Goal: Navigation & Orientation: Find specific page/section

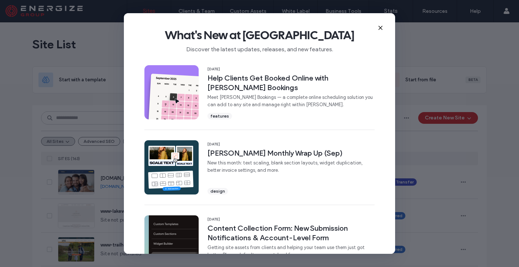
click at [378, 29] on icon at bounding box center [381, 28] width 6 height 6
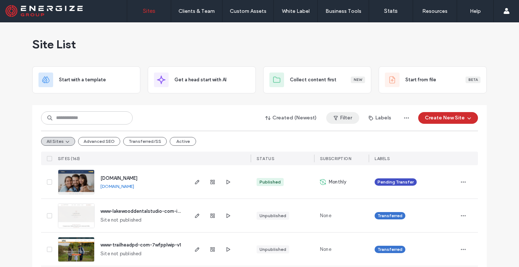
click at [351, 116] on button "Filter" at bounding box center [342, 118] width 33 height 12
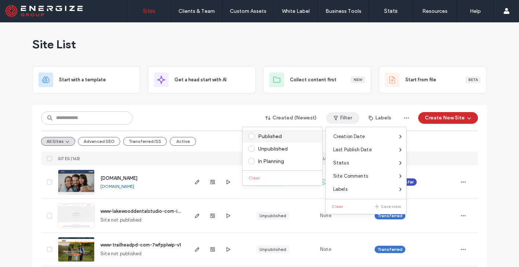
click at [267, 138] on div "Published" at bounding box center [286, 136] width 56 height 6
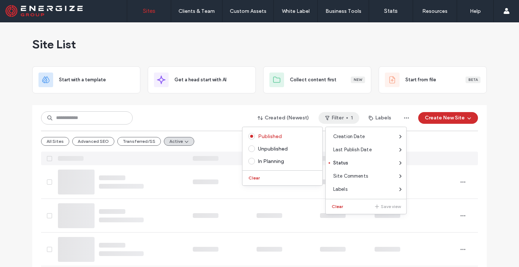
click at [224, 110] on div "Created (Newest) Filter 1 Labels Create New Site All Sites Advanced SEO Transfe…" at bounding box center [259, 135] width 437 height 60
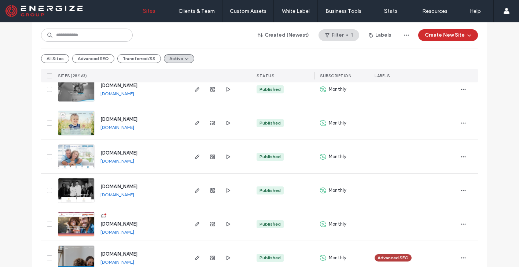
scroll to position [708, 0]
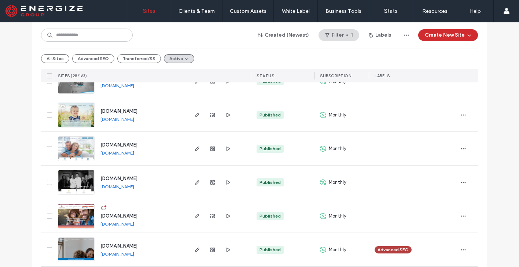
click at [133, 119] on link "[DOMAIN_NAME]" at bounding box center [117, 120] width 34 height 6
click at [465, 115] on span "button" at bounding box center [464, 115] width 12 height 12
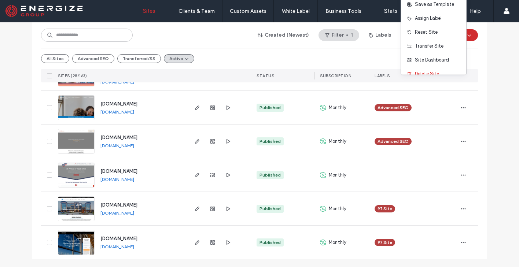
scroll to position [851, 0]
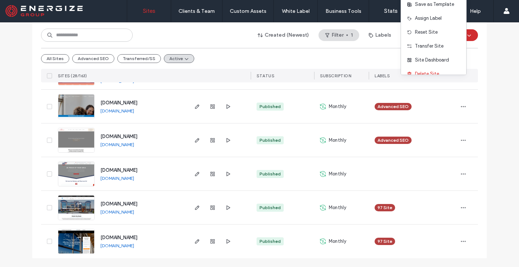
click at [126, 110] on link "[DOMAIN_NAME]" at bounding box center [117, 111] width 34 height 6
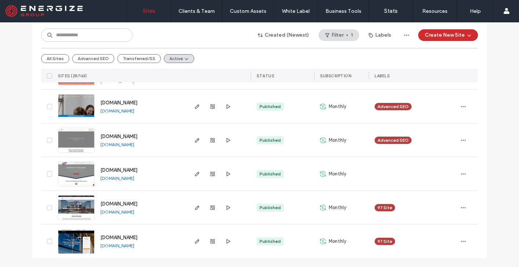
click at [134, 145] on link "[DOMAIN_NAME]" at bounding box center [117, 145] width 34 height 6
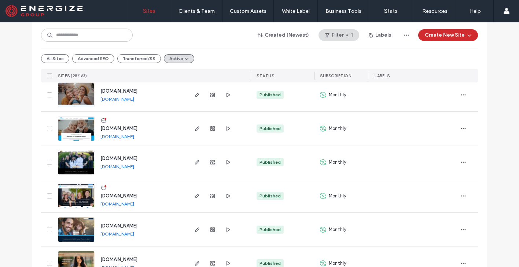
scroll to position [320, 0]
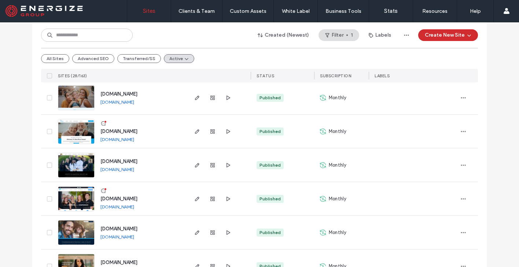
click at [131, 238] on link "[DOMAIN_NAME]" at bounding box center [117, 237] width 34 height 6
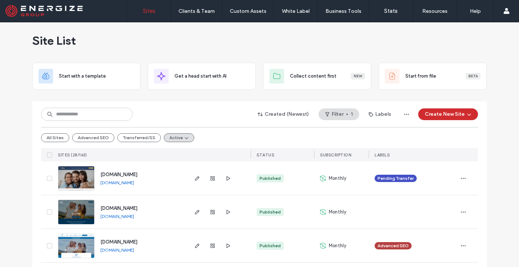
scroll to position [0, 0]
